Goal: Information Seeking & Learning: Find specific page/section

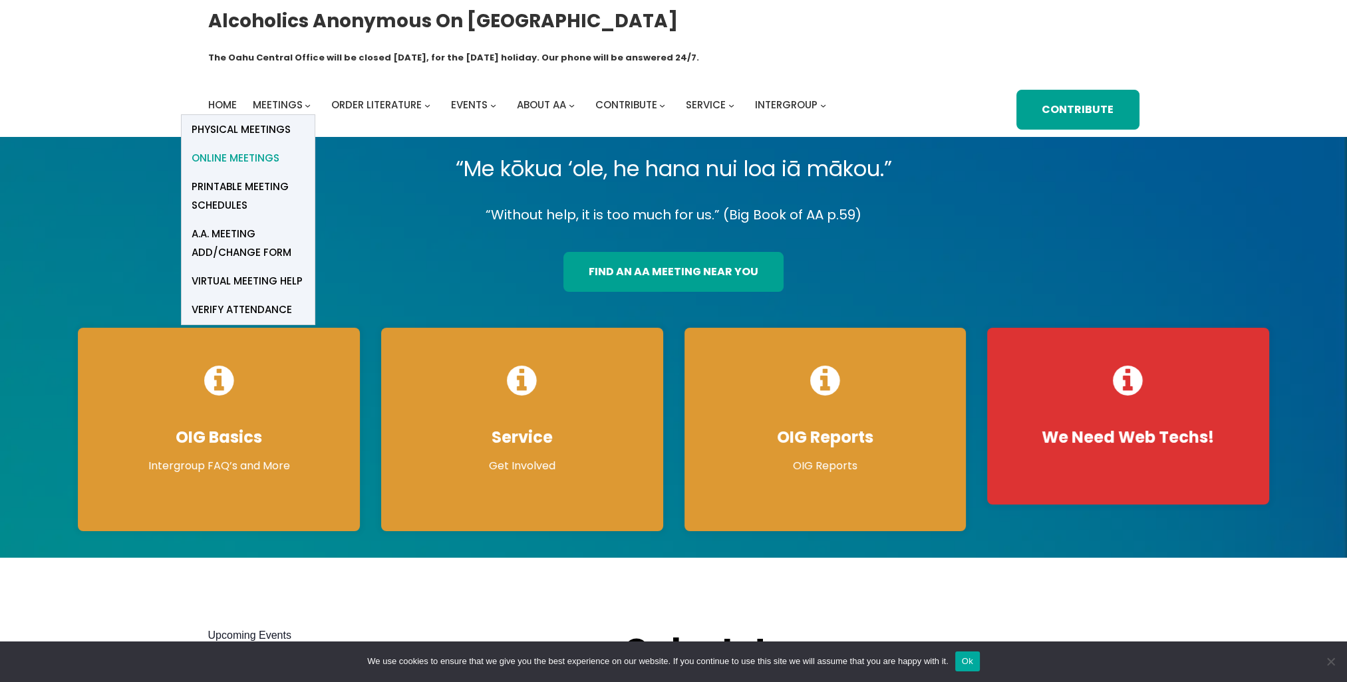
click at [266, 149] on span "Online Meetings" at bounding box center [236, 158] width 88 height 19
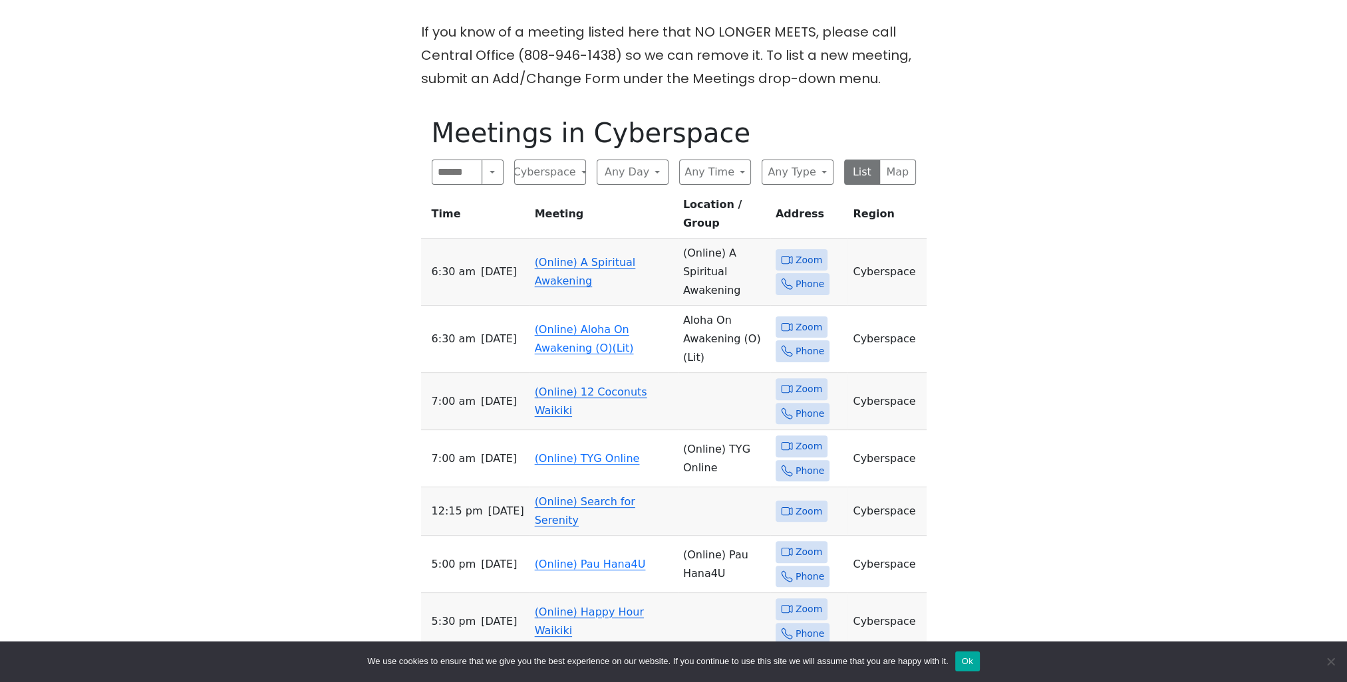
scroll to position [466, 0]
click at [791, 385] on icon at bounding box center [790, 388] width 3 height 7
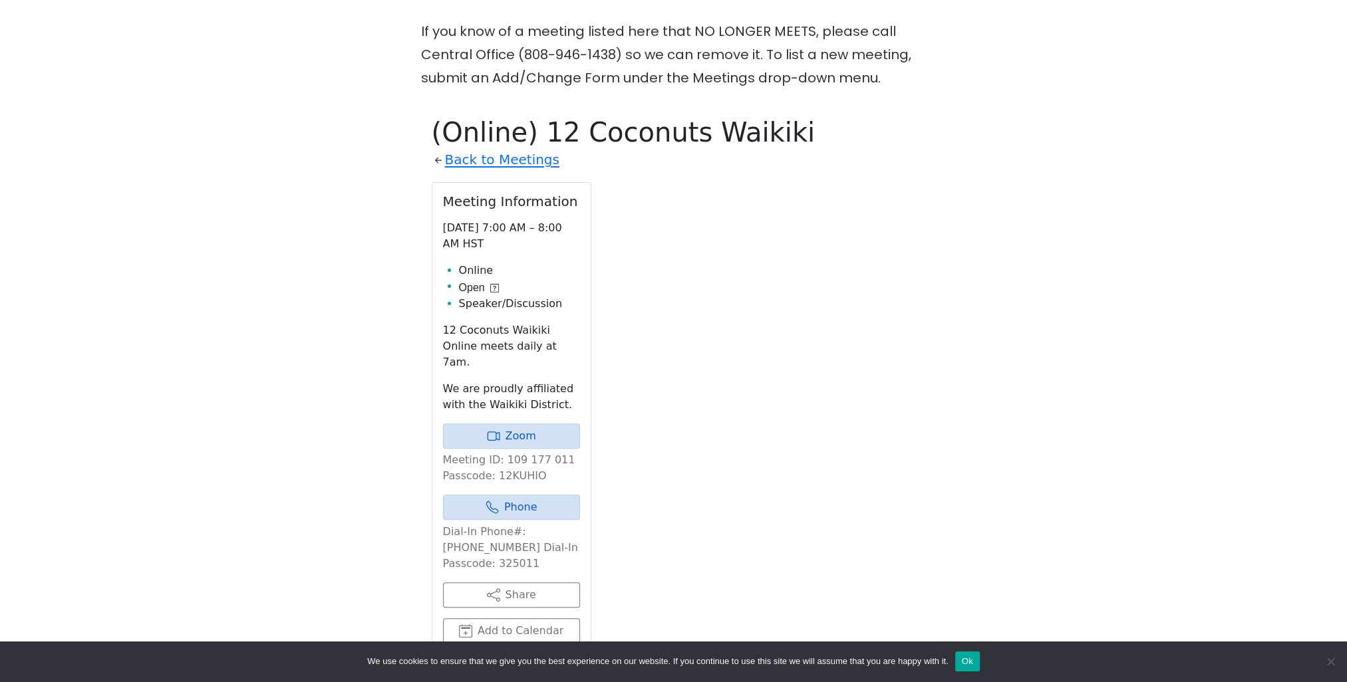
scroll to position [541, 0]
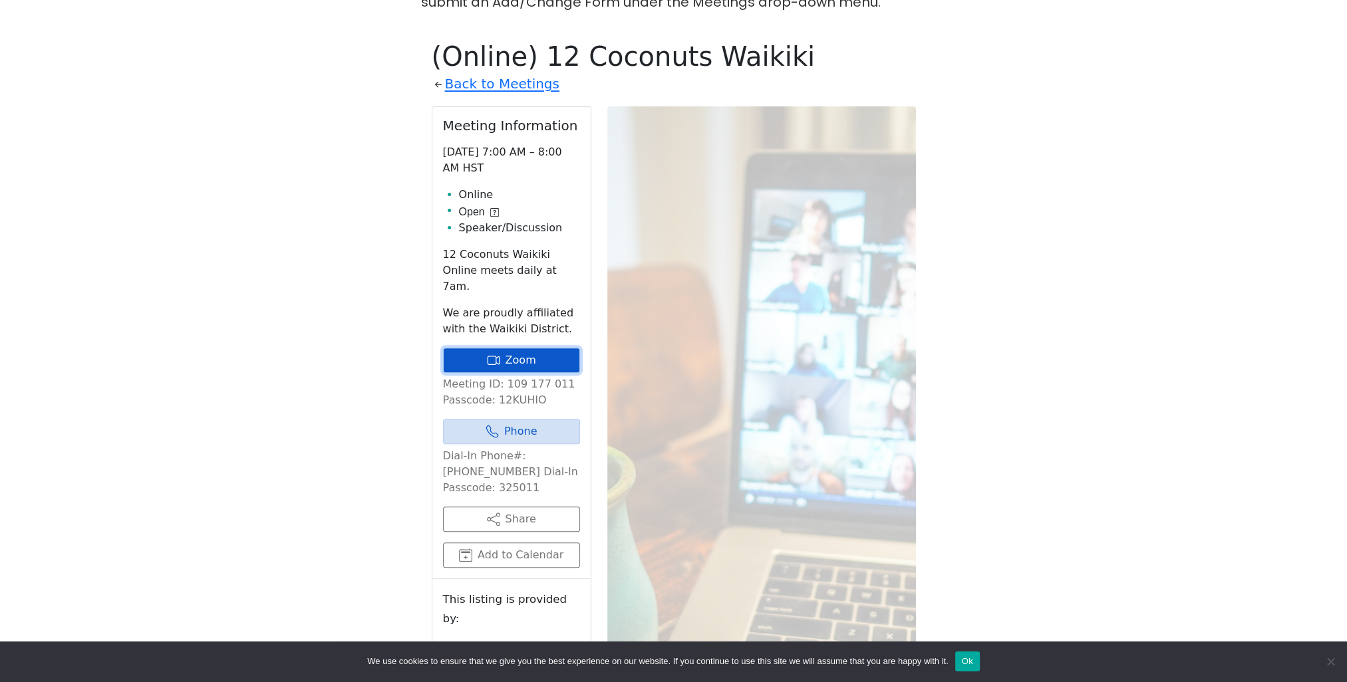
click at [502, 348] on link "Zoom" at bounding box center [511, 360] width 137 height 25
